Goal: Navigation & Orientation: Find specific page/section

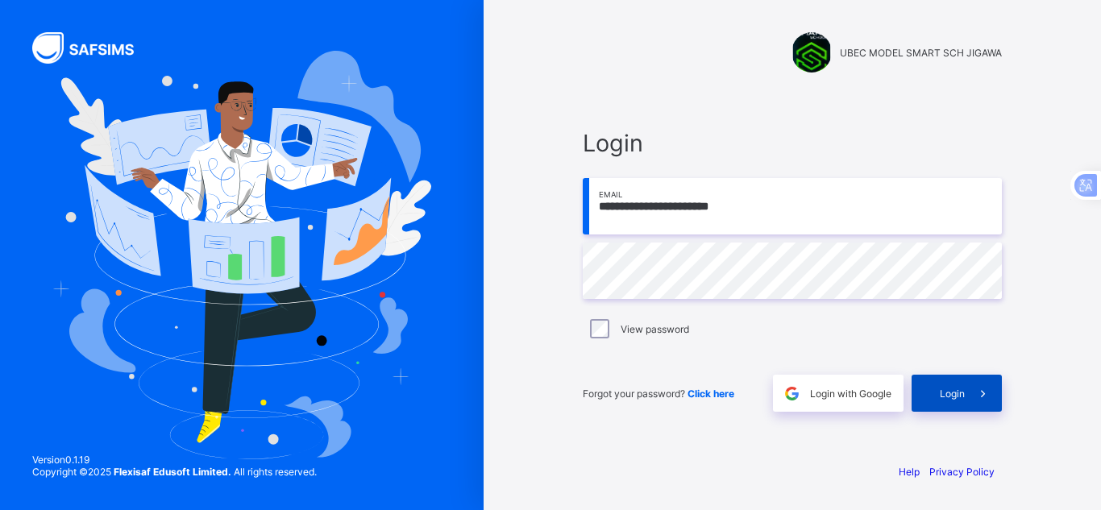
click at [933, 390] on div "Login" at bounding box center [957, 393] width 90 height 37
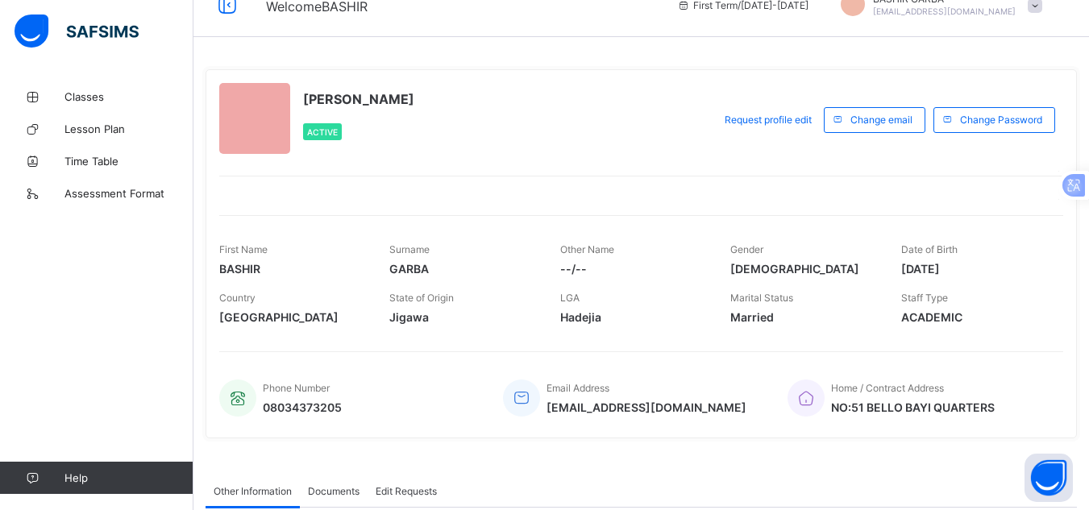
scroll to position [20, 0]
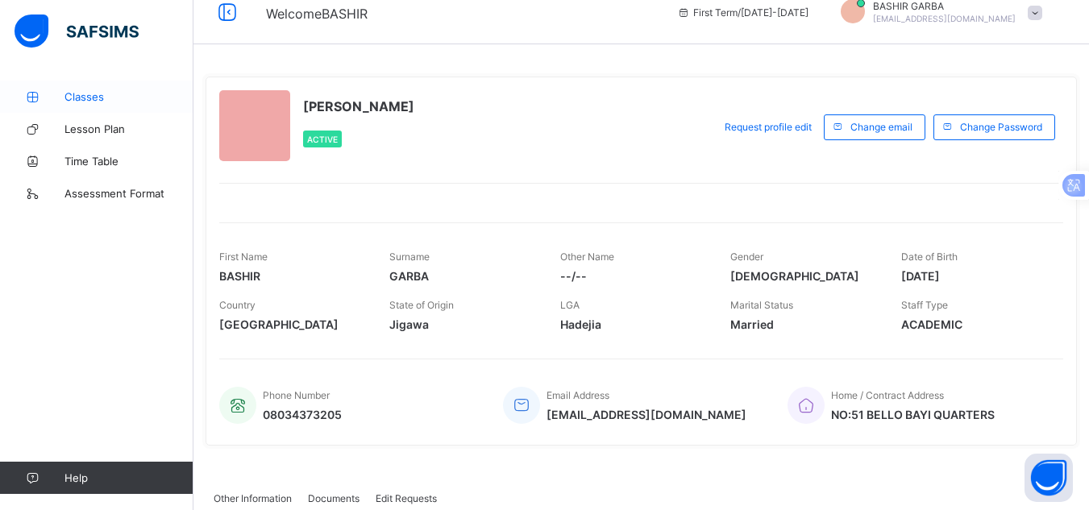
click at [97, 98] on span "Classes" at bounding box center [129, 96] width 129 height 13
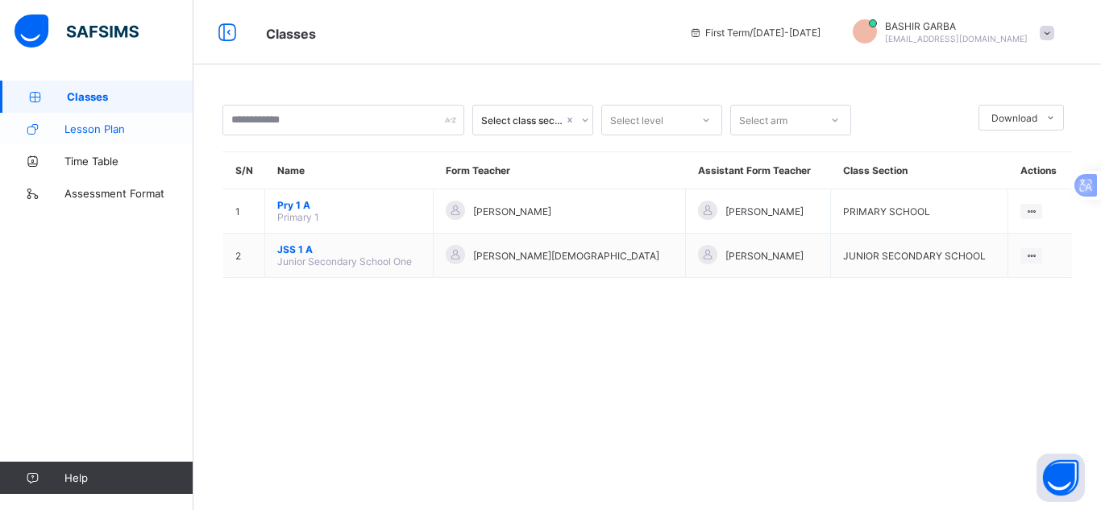
click at [100, 135] on link "Lesson Plan" at bounding box center [97, 129] width 194 height 32
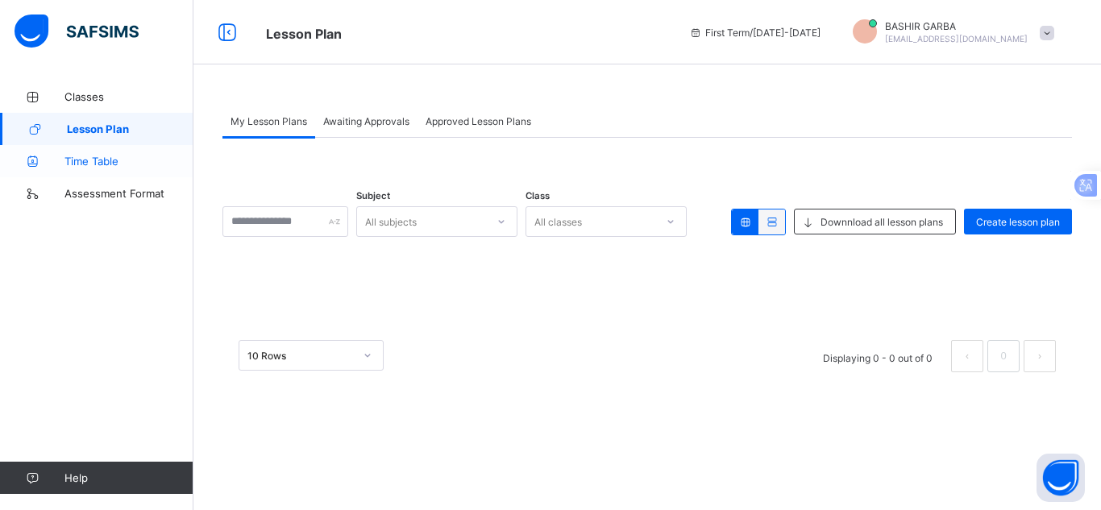
click at [103, 164] on span "Time Table" at bounding box center [129, 161] width 129 height 13
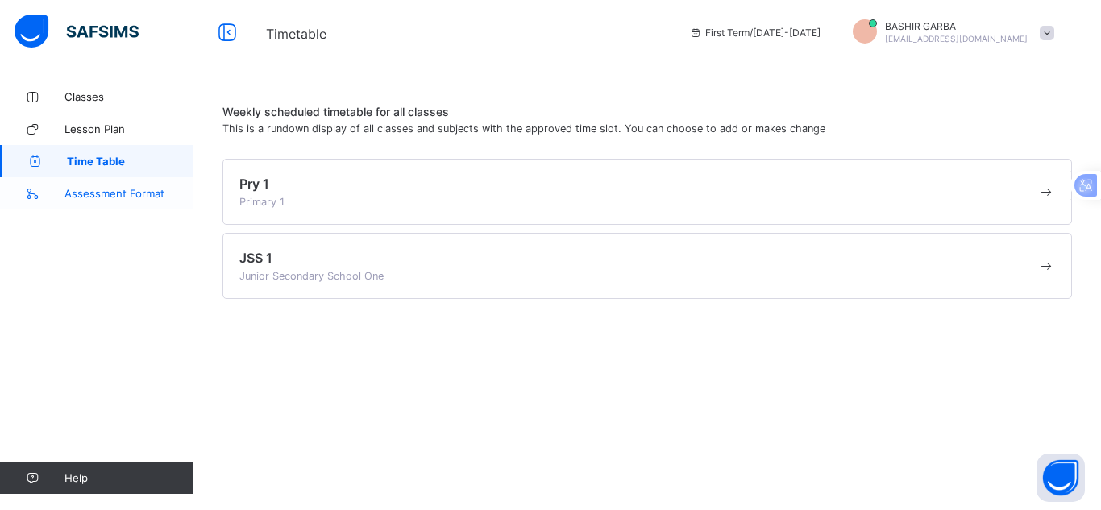
click at [110, 193] on span "Assessment Format" at bounding box center [129, 193] width 129 height 13
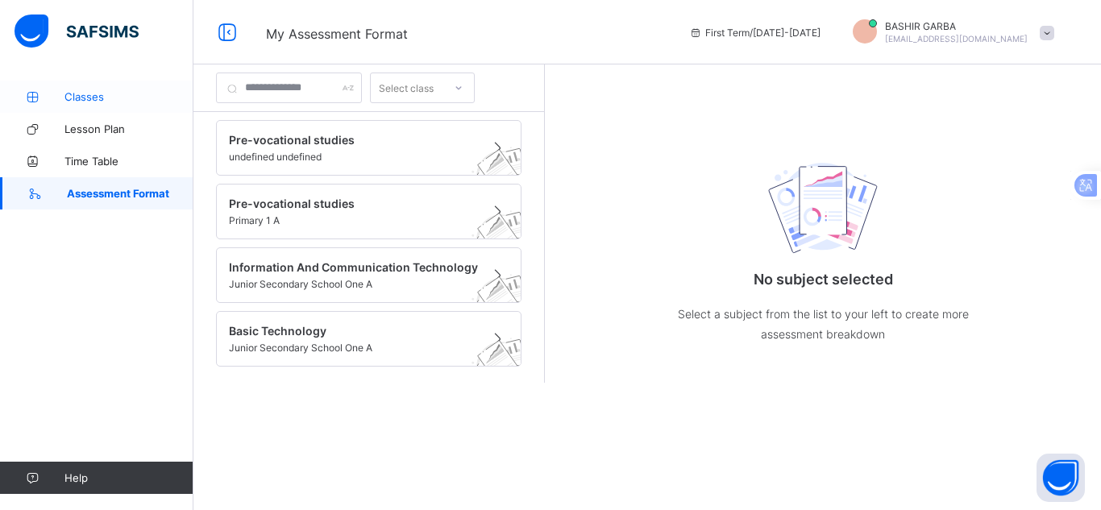
click at [95, 99] on span "Classes" at bounding box center [129, 96] width 129 height 13
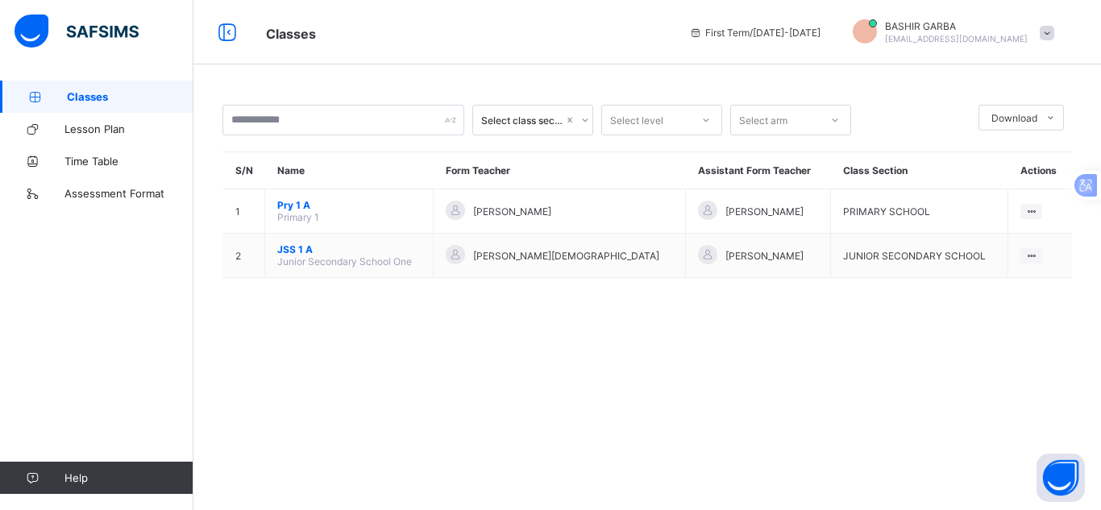
click at [1041, 31] on span at bounding box center [1047, 33] width 15 height 15
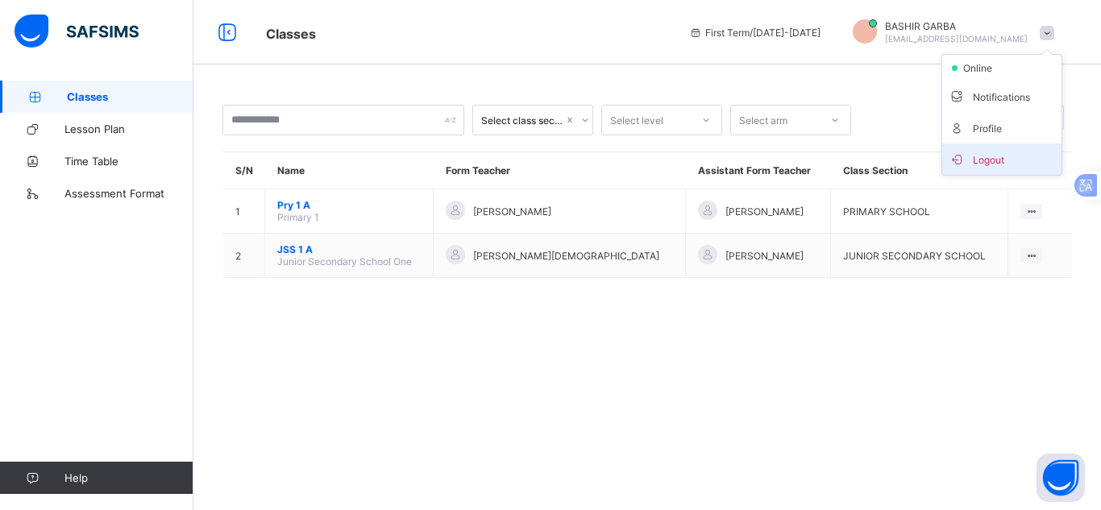
click at [987, 153] on span "Logout" at bounding box center [1002, 159] width 106 height 19
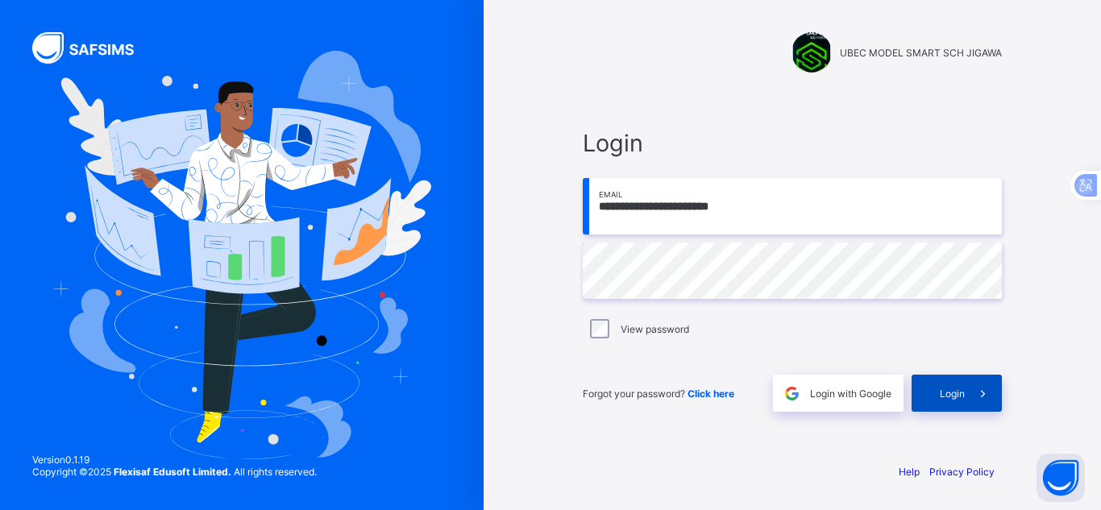
click at [972, 395] on span at bounding box center [983, 393] width 37 height 37
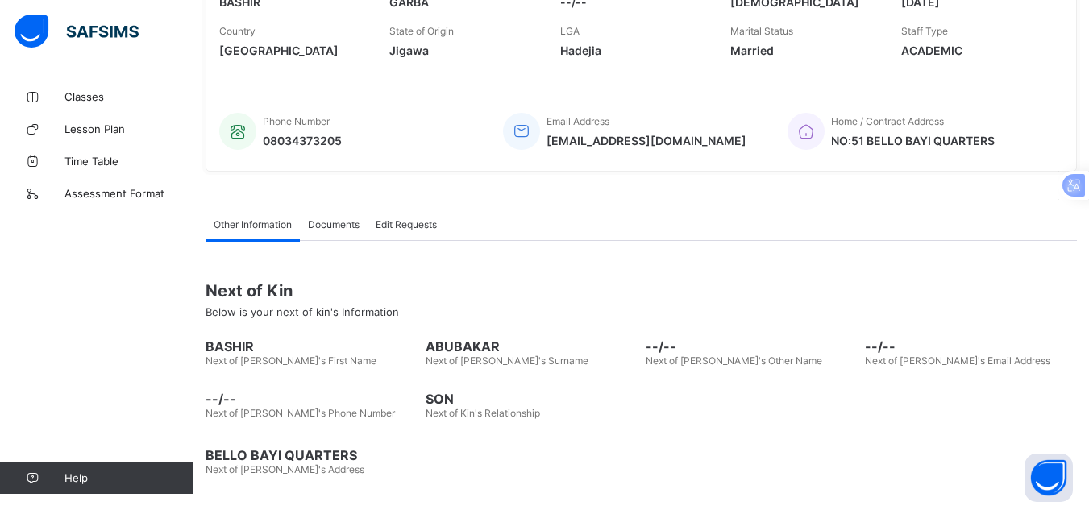
scroll to position [296, 0]
click at [407, 219] on span "Edit Requests" at bounding box center [406, 223] width 61 height 12
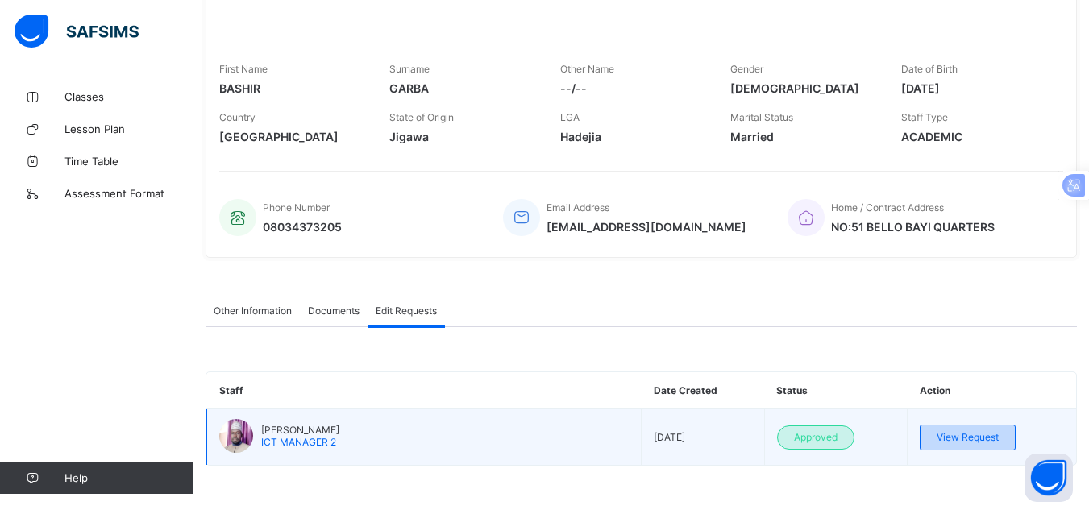
click at [972, 435] on span "View Request" at bounding box center [968, 437] width 62 height 12
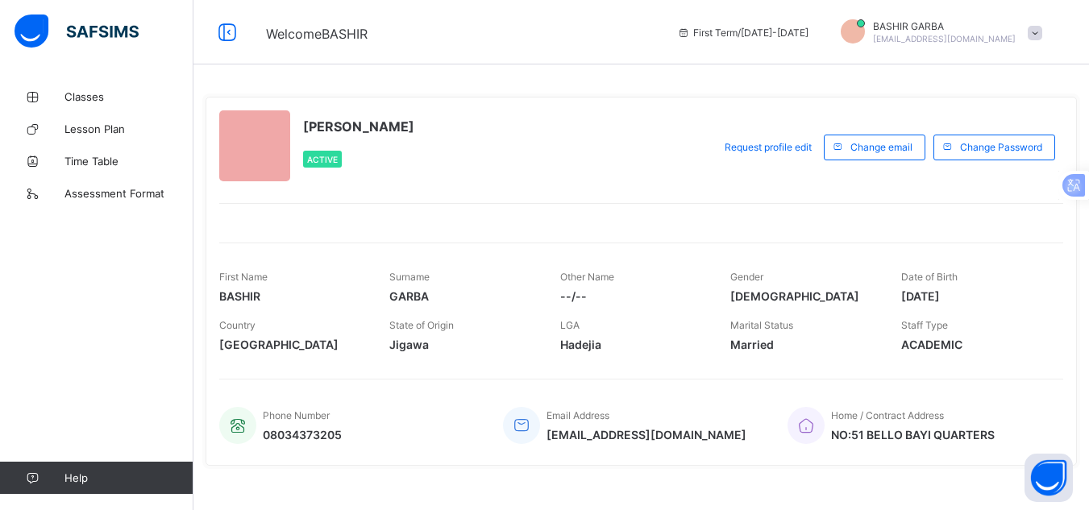
scroll to position [208, 0]
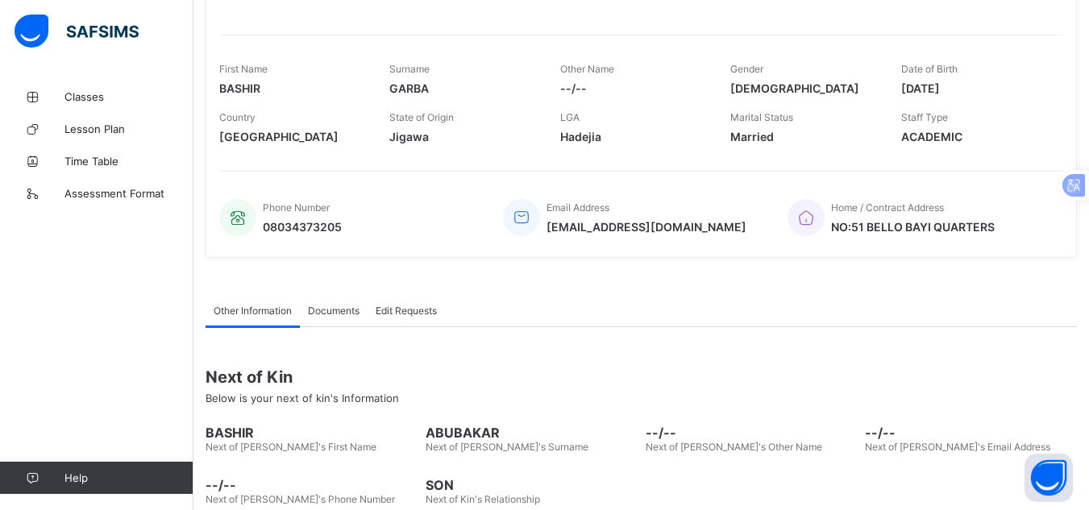
click at [342, 313] on span "Documents" at bounding box center [334, 311] width 52 height 12
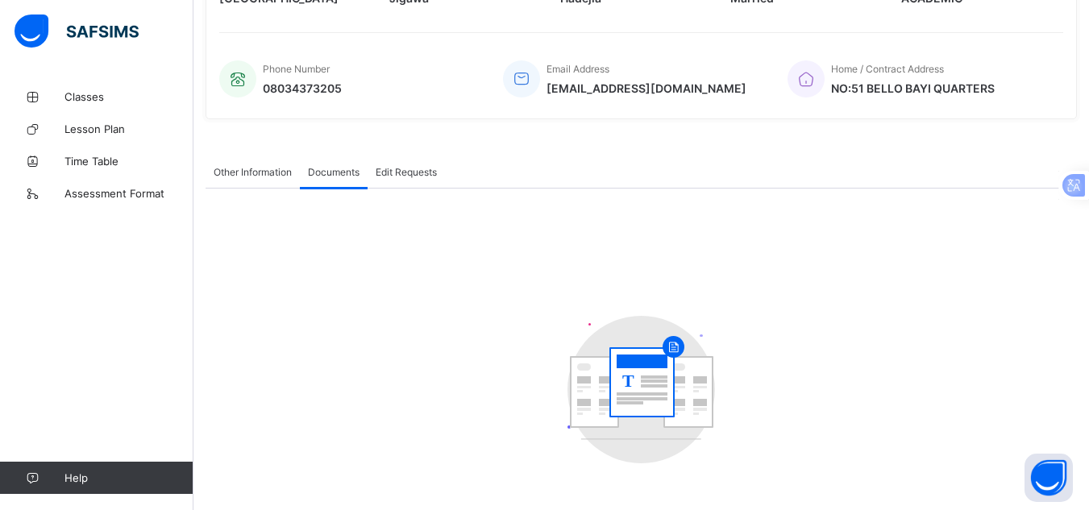
scroll to position [348, 0]
click at [256, 172] on span "Other Information" at bounding box center [253, 172] width 78 height 12
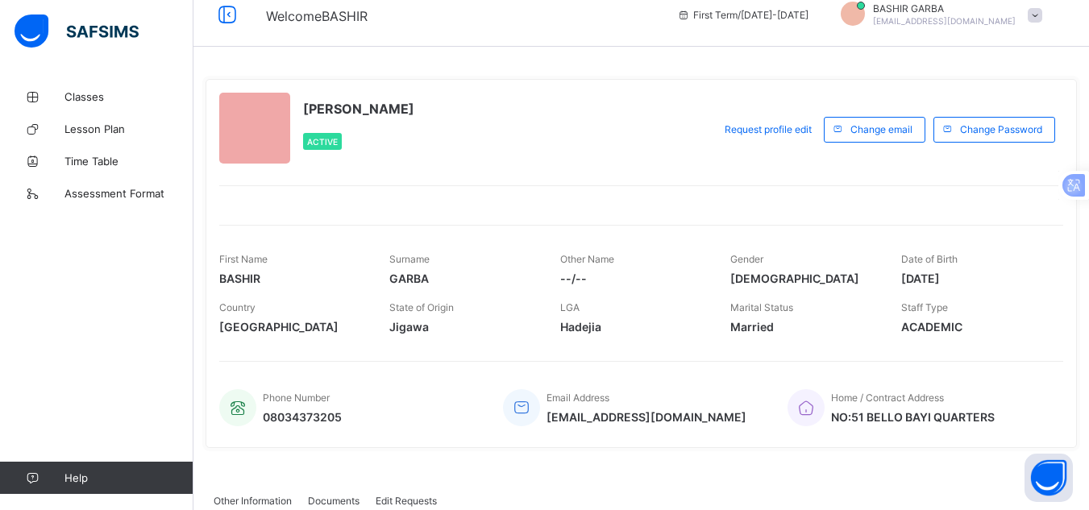
scroll to position [0, 0]
